Goal: Task Accomplishment & Management: Complete application form

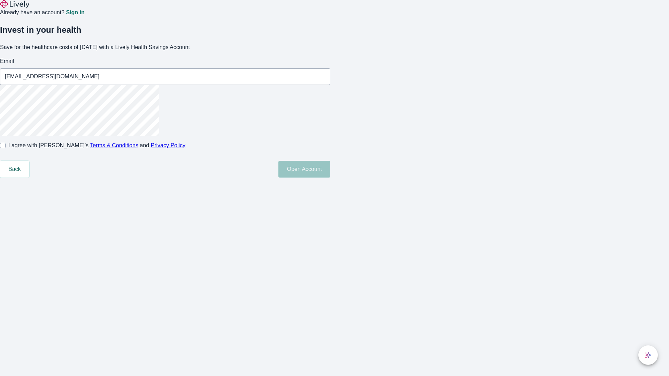
click at [6, 148] on input "I agree with Lively’s Terms & Conditions and Privacy Policy" at bounding box center [3, 146] width 6 height 6
checkbox input "true"
click at [330, 178] on button "Open Account" at bounding box center [304, 169] width 52 height 17
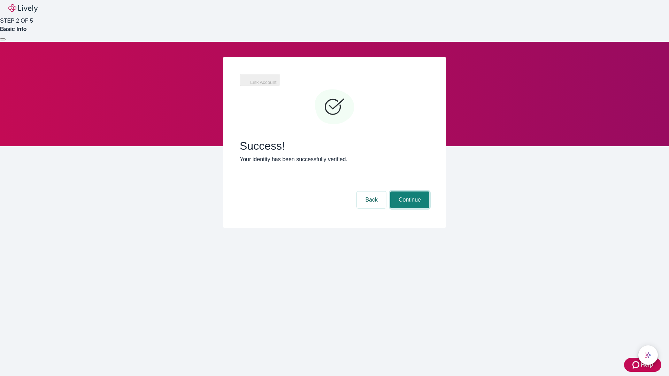
click at [409, 192] on button "Continue" at bounding box center [409, 200] width 39 height 17
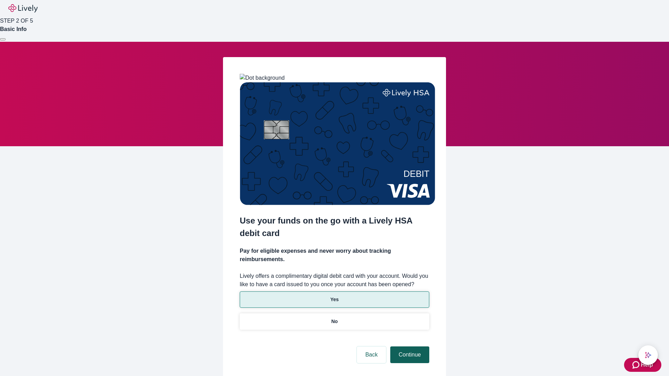
click at [334, 296] on p "Yes" at bounding box center [334, 299] width 8 height 7
click at [409, 347] on button "Continue" at bounding box center [409, 355] width 39 height 17
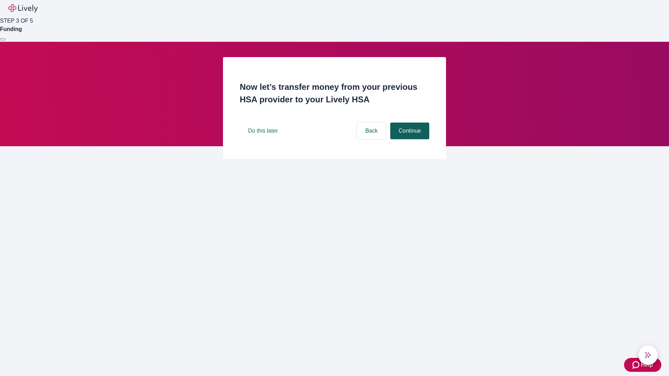
click at [409, 139] on button "Continue" at bounding box center [409, 131] width 39 height 17
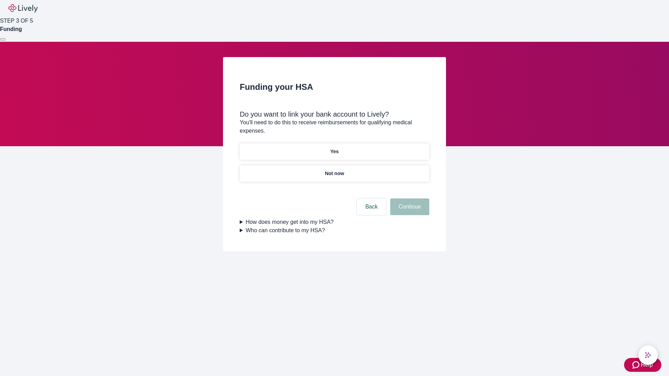
click at [334, 148] on p "Yes" at bounding box center [334, 151] width 8 height 7
click at [409, 199] on button "Continue" at bounding box center [409, 207] width 39 height 17
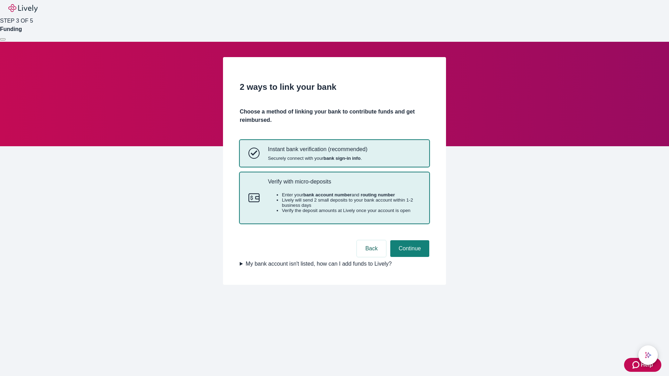
click at [344, 185] on p "Verify with micro-deposits" at bounding box center [344, 181] width 153 height 7
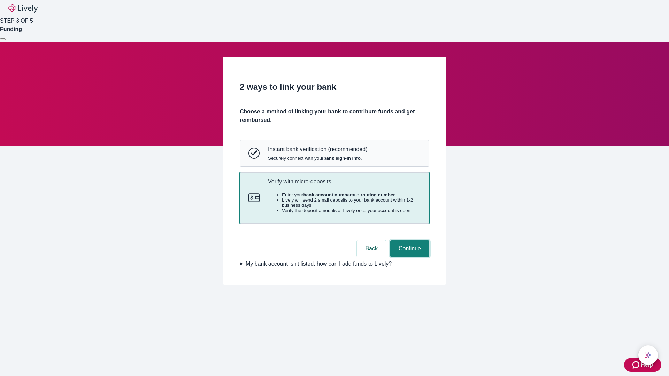
click at [409, 257] on button "Continue" at bounding box center [409, 248] width 39 height 17
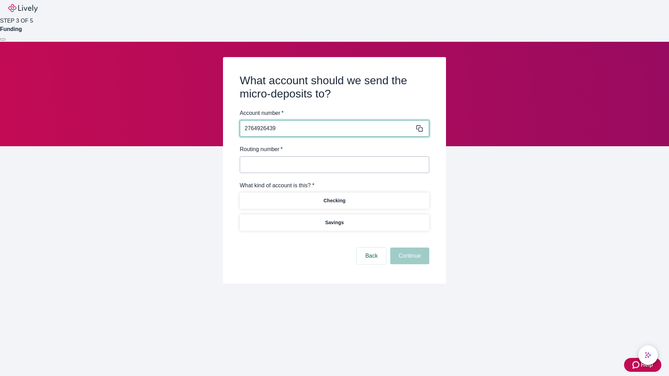
type input "2764926439"
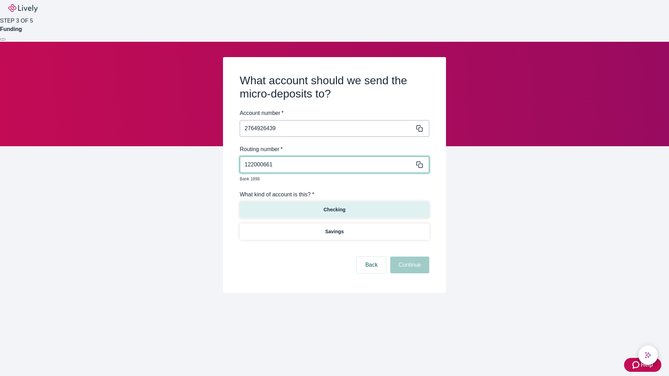
type input "122000661"
click at [334, 206] on p "Checking" at bounding box center [334, 209] width 22 height 7
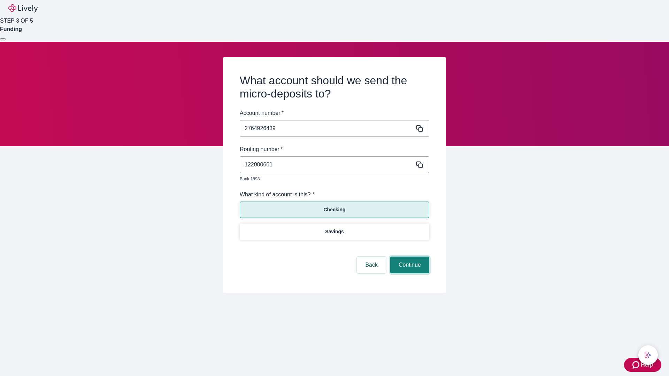
click at [409, 257] on button "Continue" at bounding box center [409, 265] width 39 height 17
